Goal: Task Accomplishment & Management: Complete application form

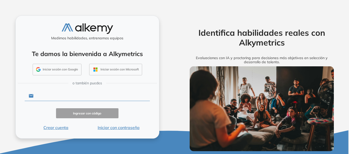
click at [88, 96] on input "text" at bounding box center [91, 96] width 116 height 10
type input "**********"
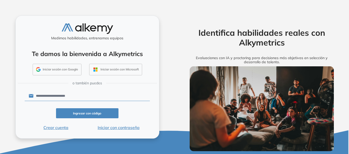
click at [87, 112] on button "Ingresar con código" at bounding box center [87, 113] width 63 height 10
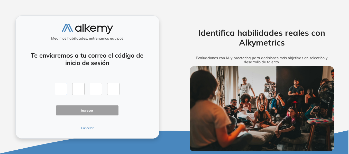
click at [59, 92] on input "text" at bounding box center [61, 89] width 12 height 12
paste input "*"
type input "*"
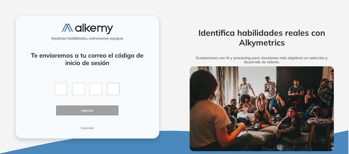
type input "*"
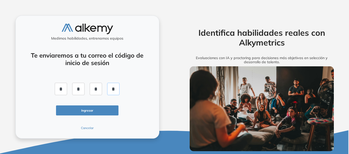
click button "Ingresar" at bounding box center [87, 110] width 63 height 10
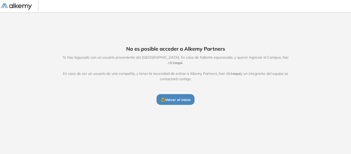
click at [164, 97] on span "🤓 Volver al inicio" at bounding box center [175, 99] width 30 height 5
